Goal: Information Seeking & Learning: Learn about a topic

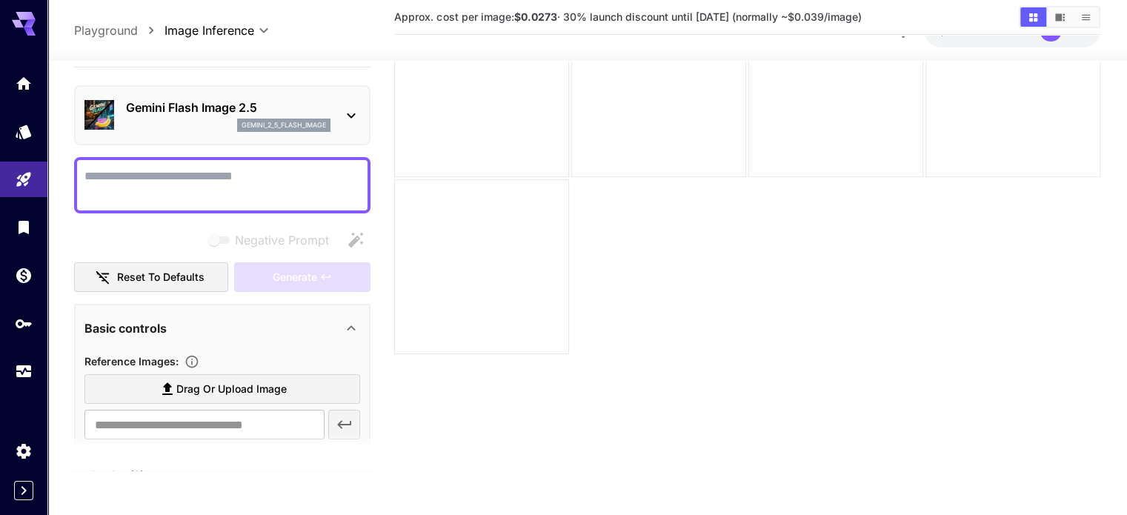
scroll to position [311, 0]
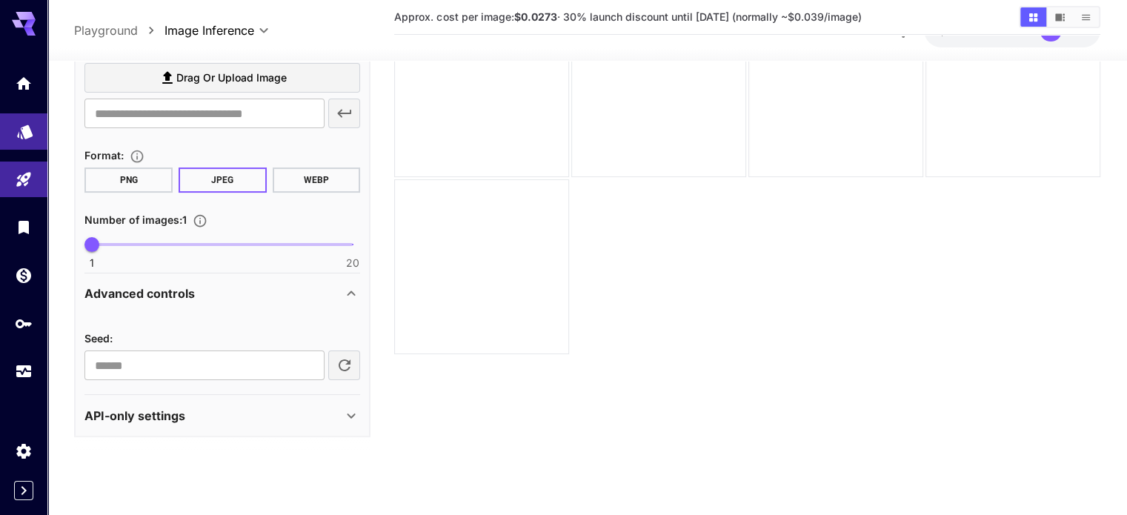
click at [26, 131] on icon "Models" at bounding box center [25, 127] width 16 height 14
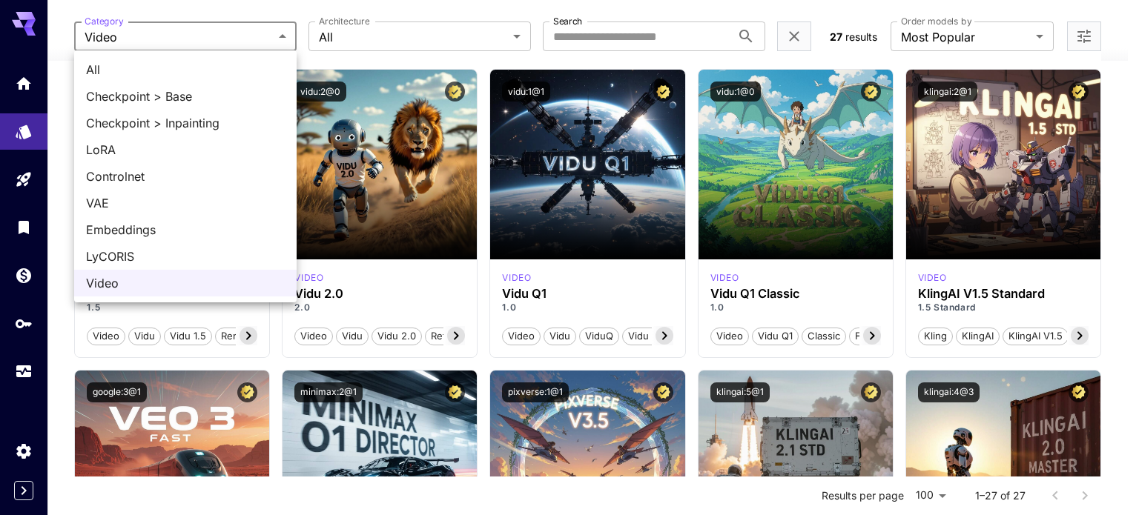
click at [146, 65] on span "All" at bounding box center [185, 70] width 199 height 18
type input "***"
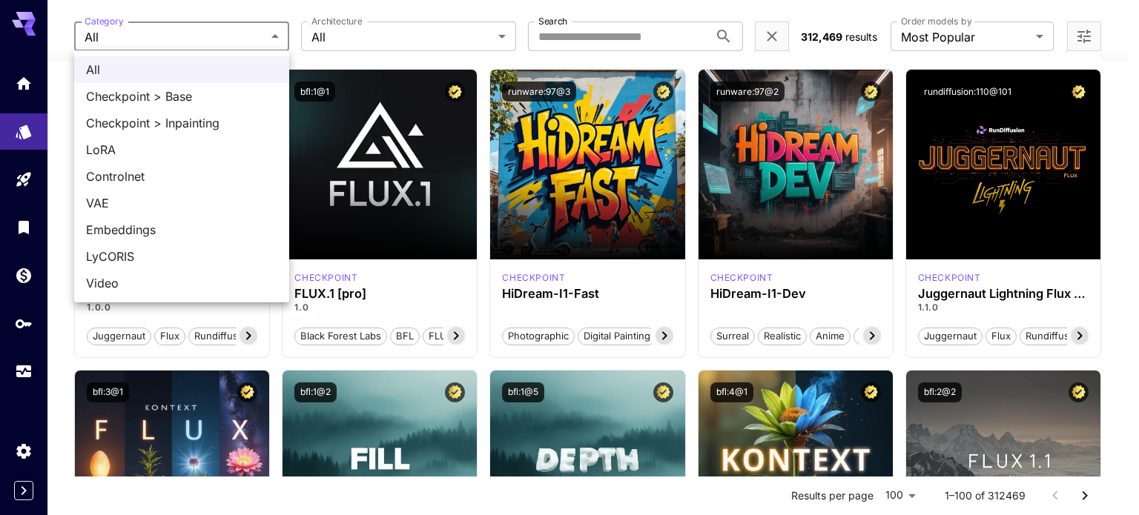
click at [399, 3] on div at bounding box center [569, 257] width 1139 height 515
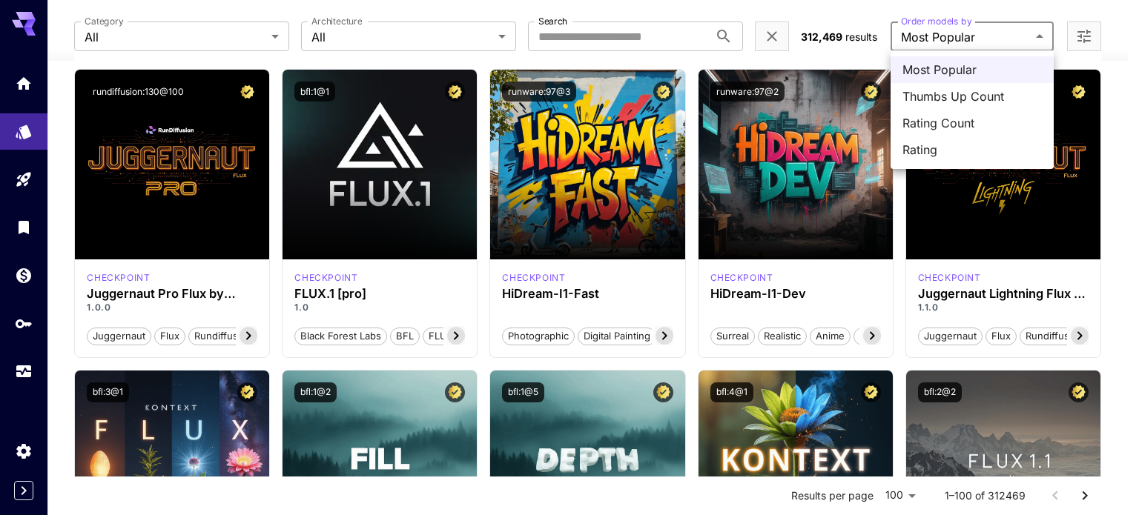
click at [970, 94] on span "Thumbs Up Count" at bounding box center [971, 96] width 139 height 18
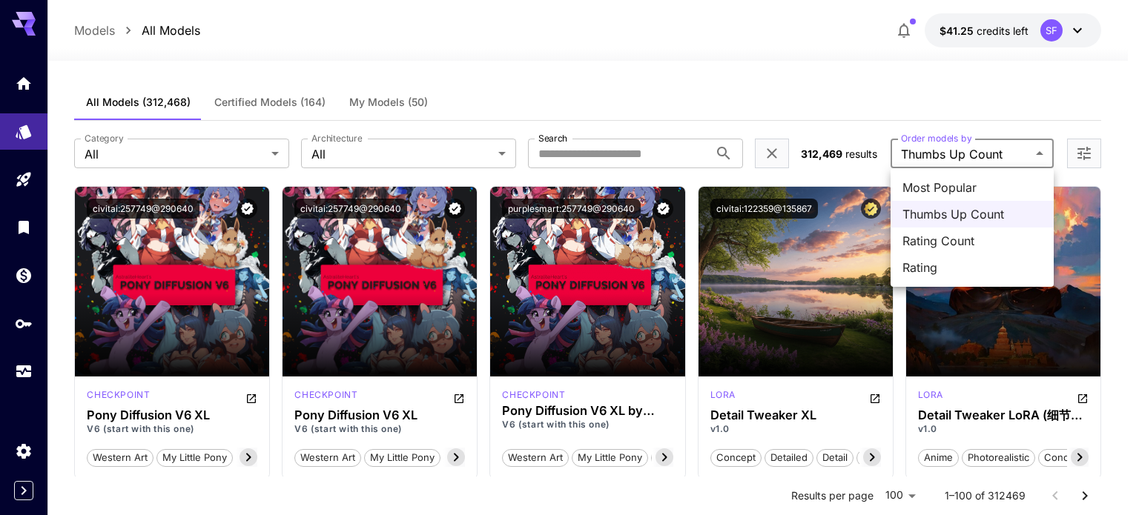
click at [931, 238] on span "Rating Count" at bounding box center [971, 241] width 139 height 18
type input "**********"
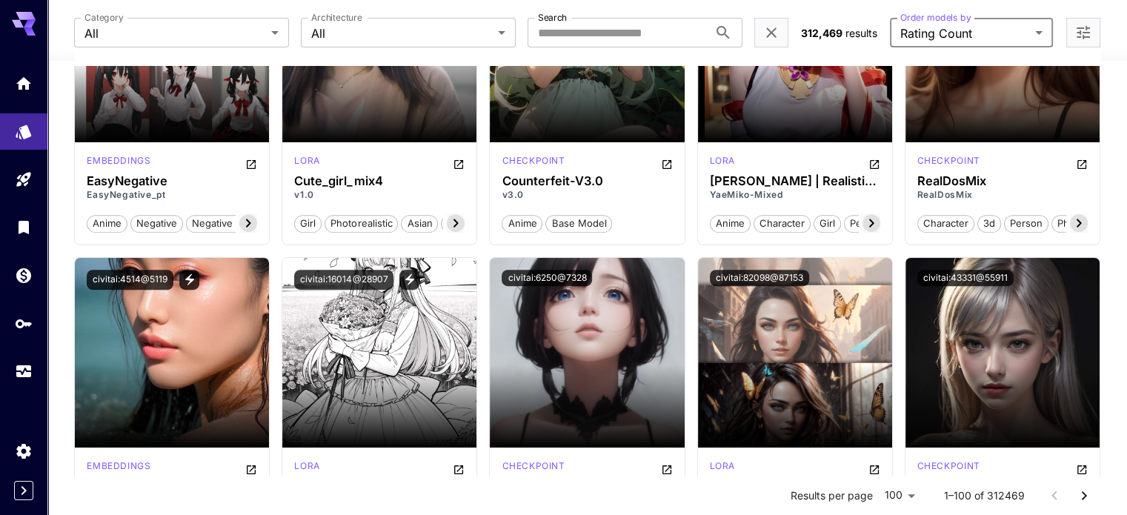
scroll to position [617, 0]
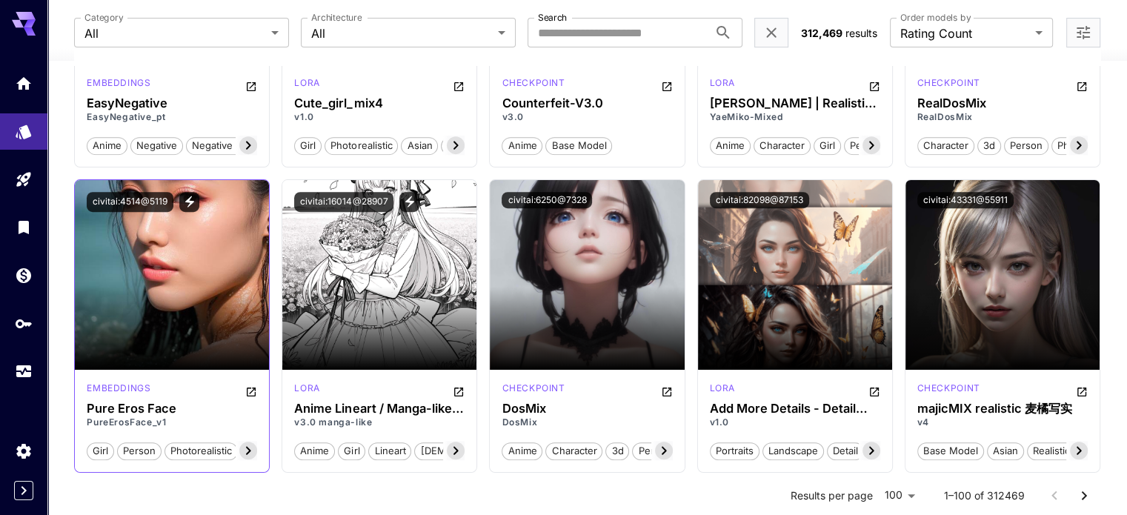
click at [253, 451] on icon at bounding box center [248, 451] width 18 height 18
click at [253, 453] on icon at bounding box center [248, 451] width 18 height 18
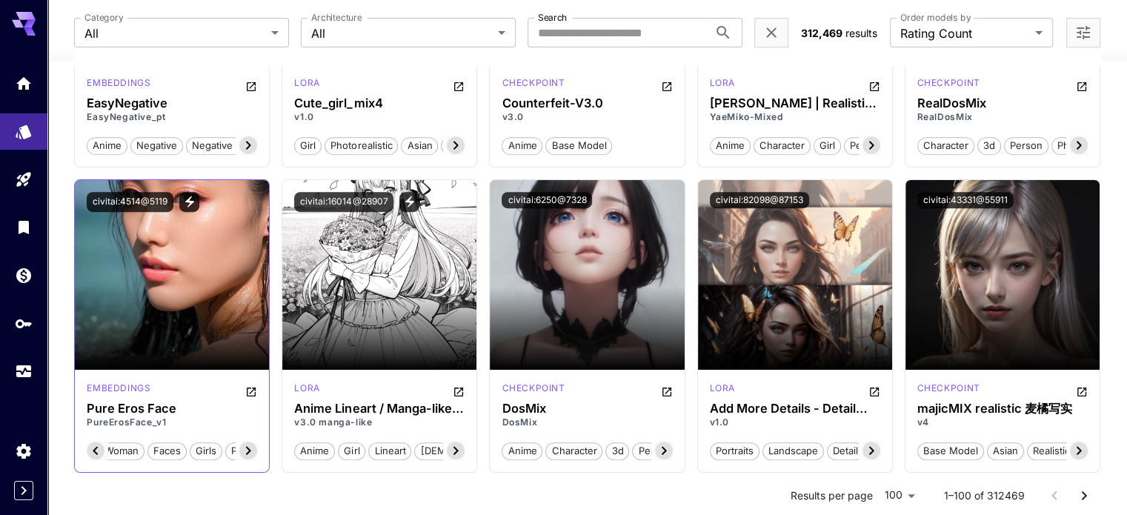
click at [253, 453] on icon at bounding box center [248, 451] width 18 height 18
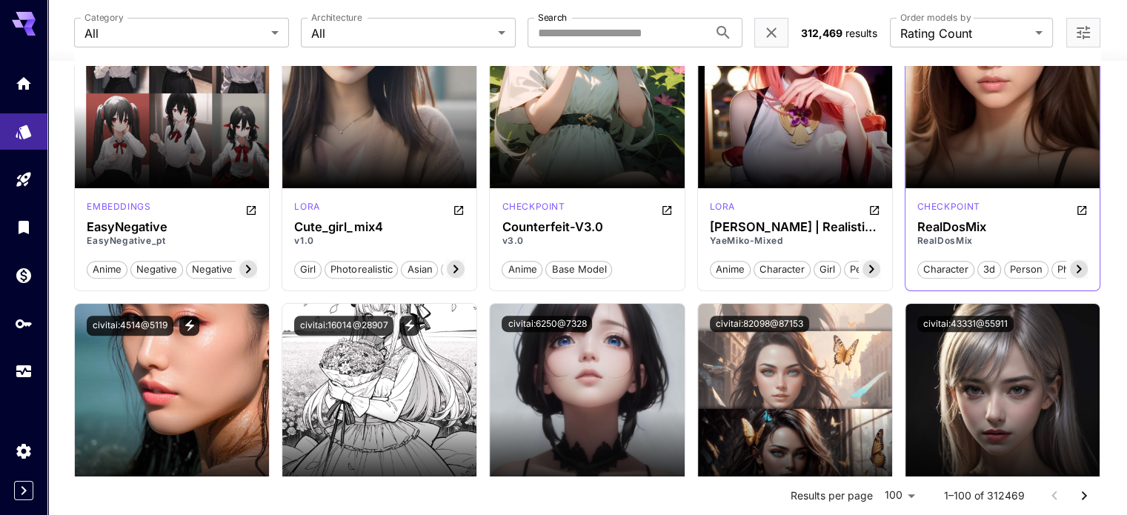
click at [1078, 263] on icon at bounding box center [1079, 269] width 18 height 18
click at [1073, 268] on icon at bounding box center [1079, 269] width 18 height 18
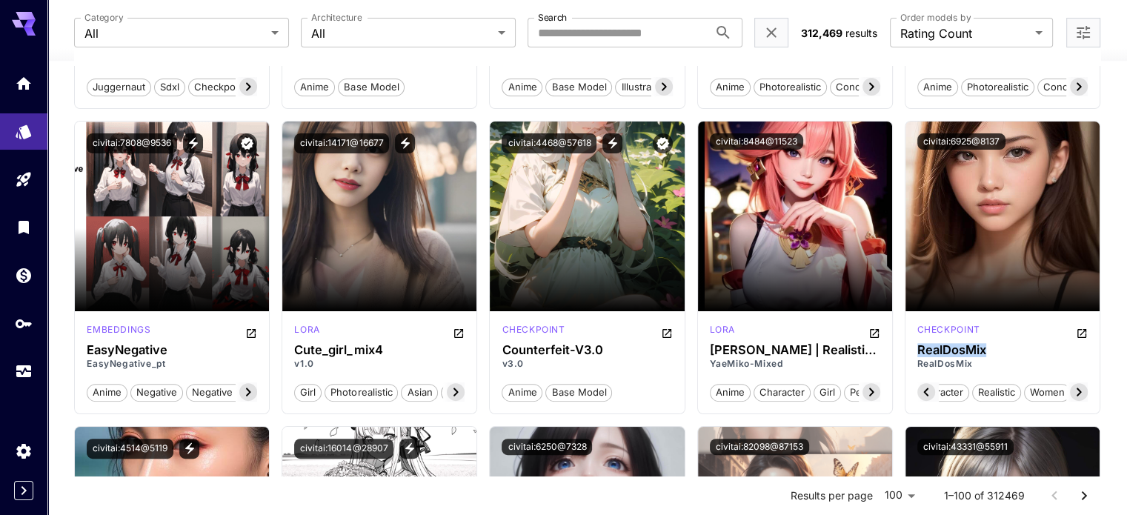
drag, startPoint x: 987, startPoint y: 348, endPoint x: 902, endPoint y: 348, distance: 85.2
copy h3 "RealDosMix"
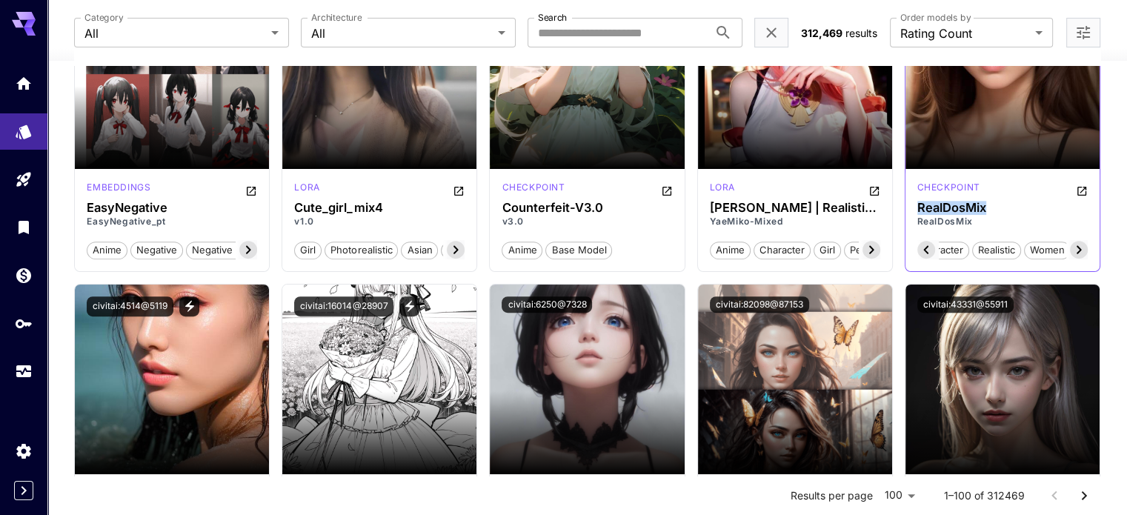
scroll to position [617, 0]
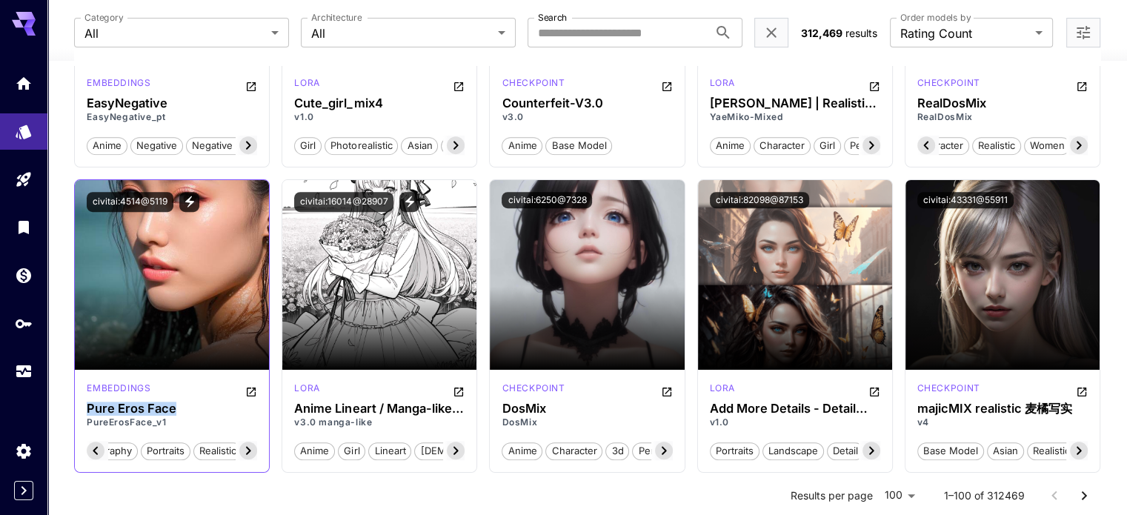
drag, startPoint x: 193, startPoint y: 404, endPoint x: 85, endPoint y: 408, distance: 108.3
click at [85, 408] on div "embeddings Pure Eros Face PureErosFace_v1 girl person photorealistic concept te…" at bounding box center [172, 421] width 194 height 102
copy h3 "Pure Eros Face"
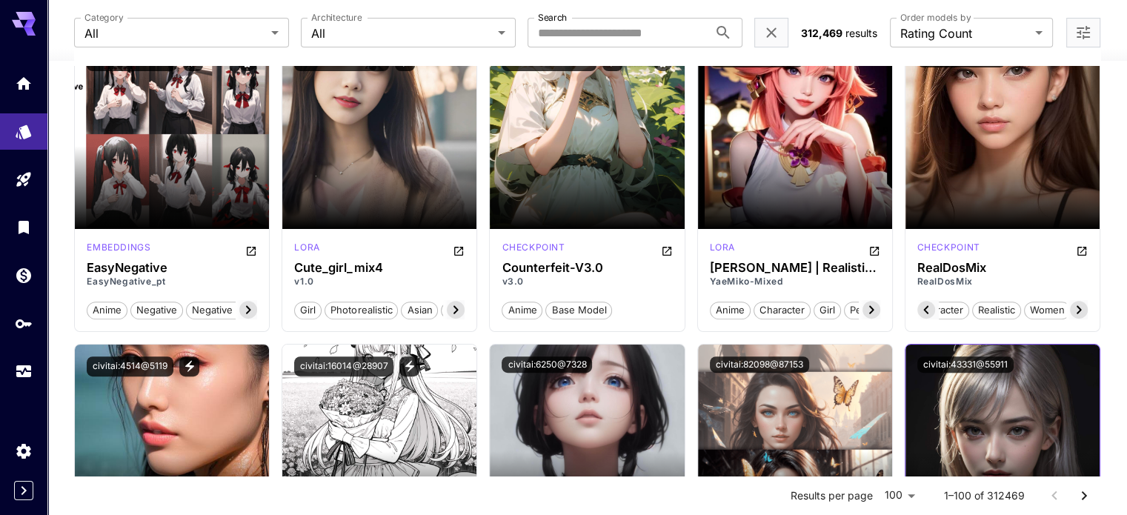
scroll to position [371, 0]
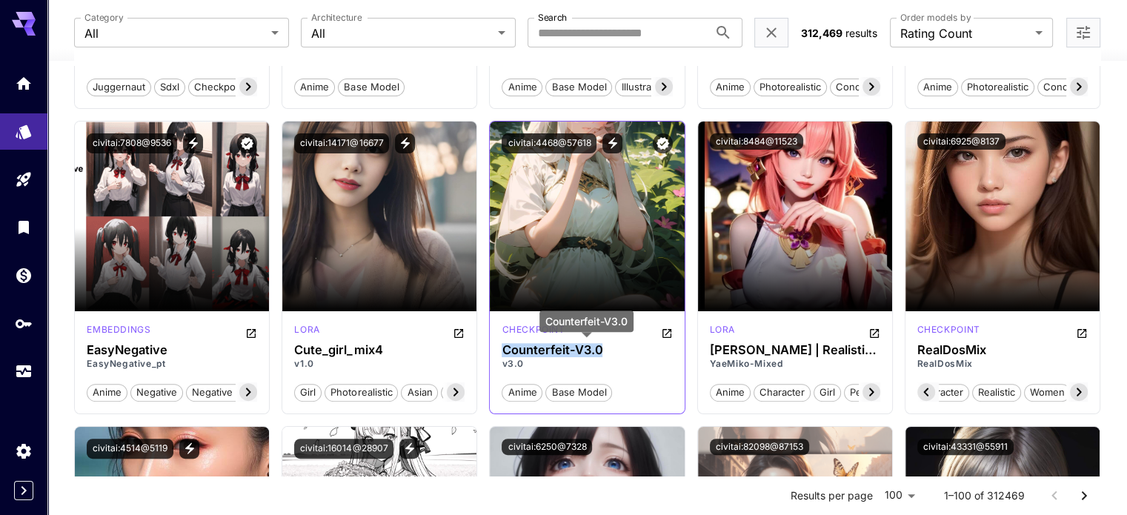
drag, startPoint x: 621, startPoint y: 350, endPoint x: 505, endPoint y: 351, distance: 116.4
click at [505, 351] on h3 "Counterfeit-V3.0" at bounding box center [587, 350] width 170 height 14
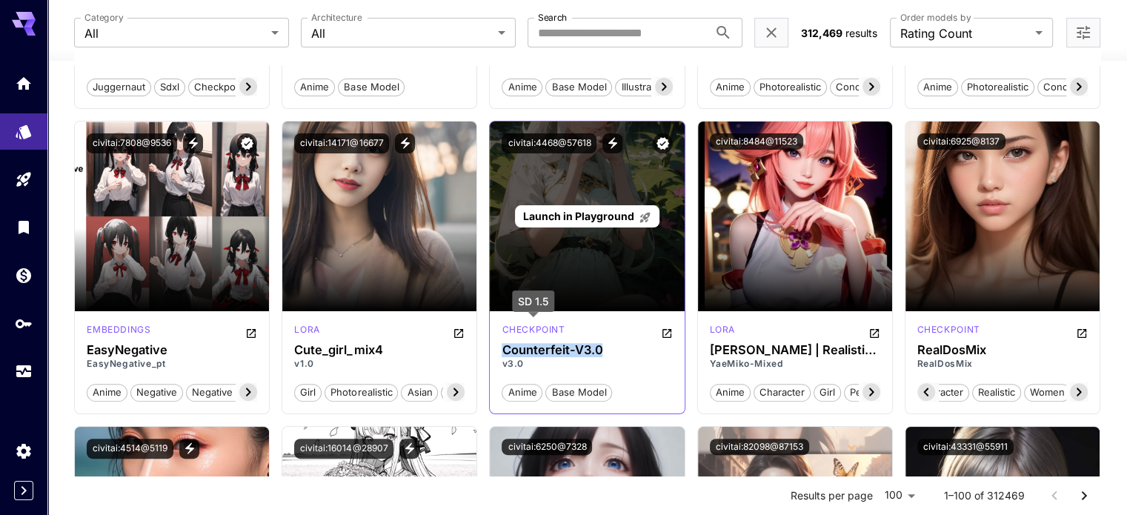
copy h3 "Counterfeit-V3.0"
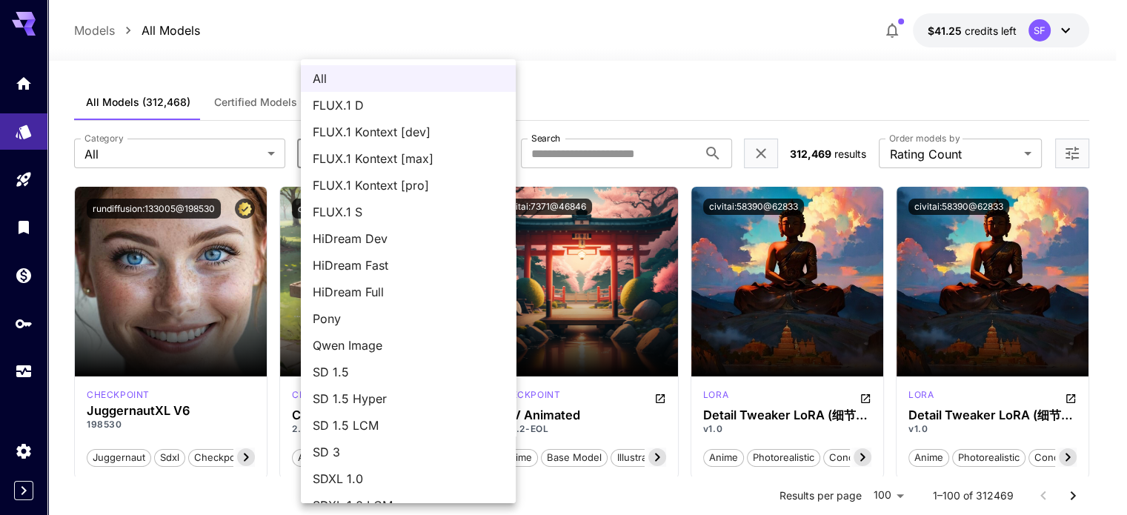
scroll to position [0, 602]
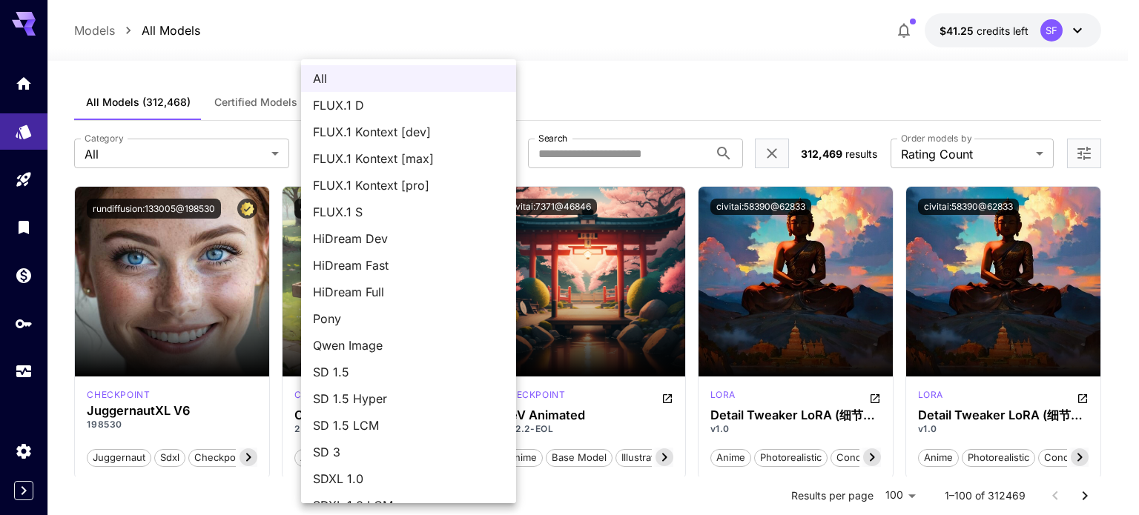
click at [368, 105] on span "FLUX.1 D" at bounding box center [408, 105] width 191 height 18
type input "******"
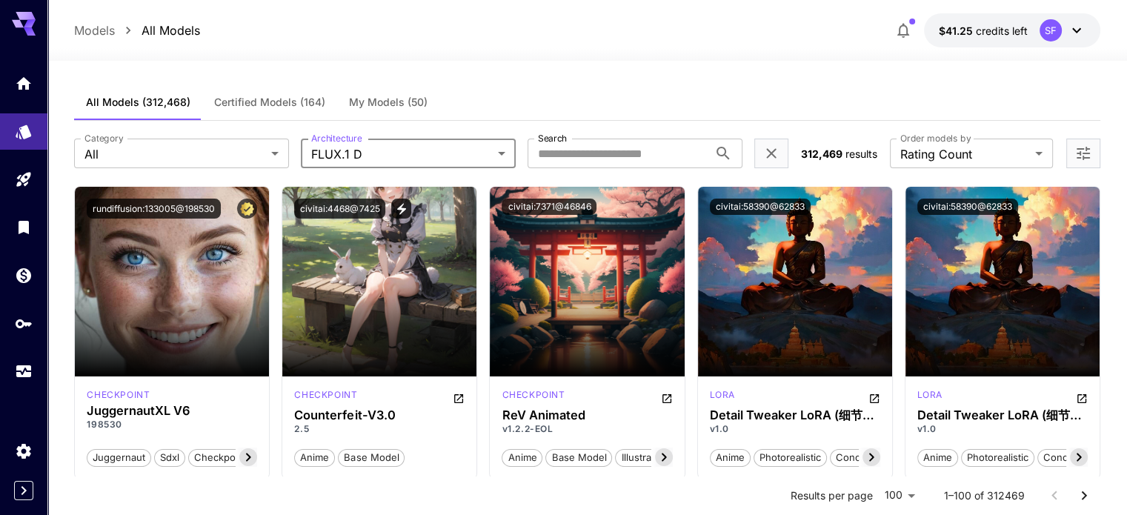
scroll to position [0, 600]
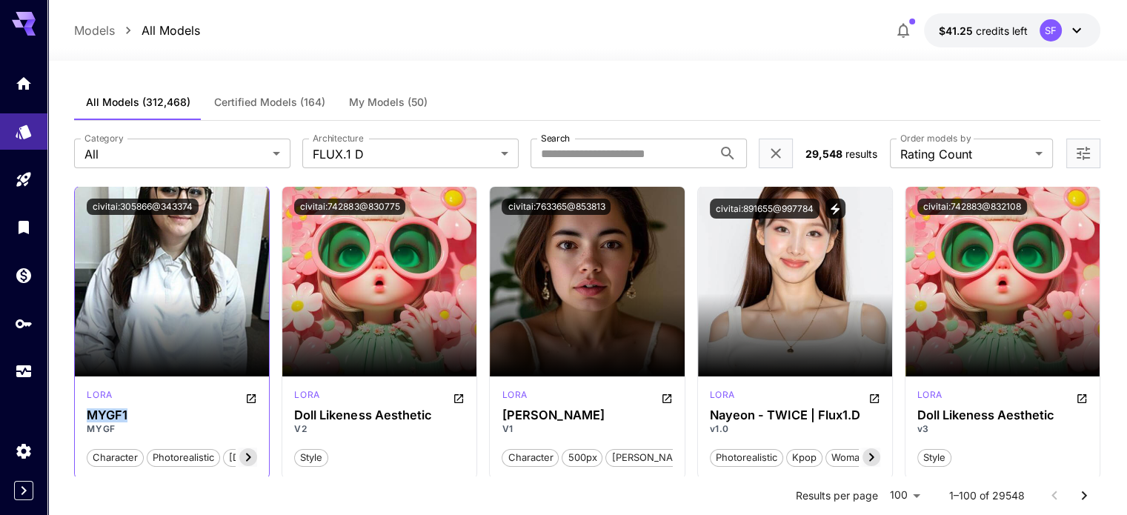
drag, startPoint x: 153, startPoint y: 414, endPoint x: 78, endPoint y: 414, distance: 75.6
click at [78, 414] on div "[PERSON_NAME] MYGF1 MYGF character photorealistic [DEMOGRAPHIC_DATA] woman real…" at bounding box center [172, 428] width 194 height 102
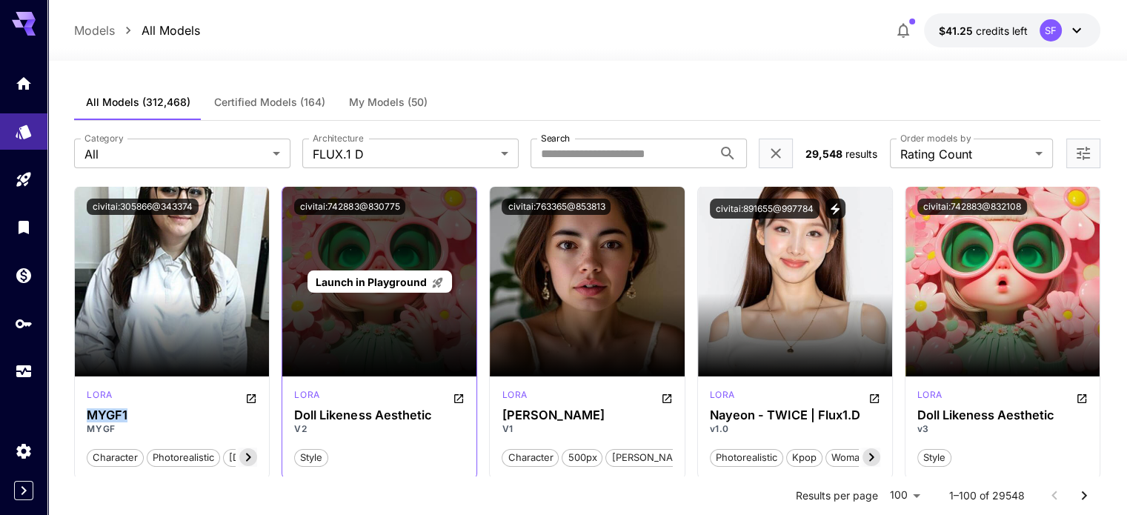
copy h3 "MYGF1"
